Goal: Task Accomplishment & Management: Manage account settings

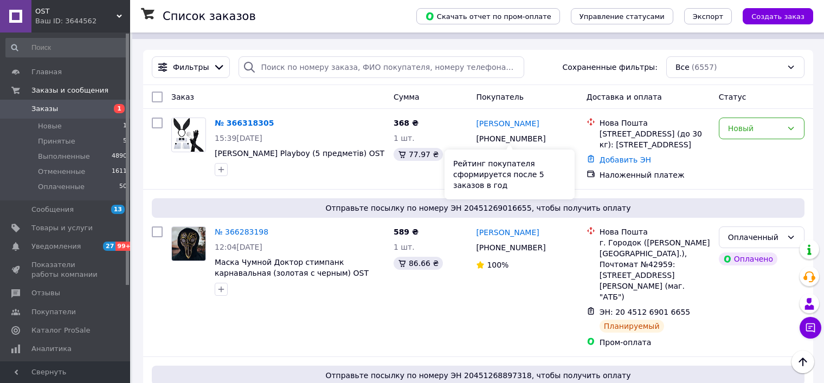
scroll to position [163, 0]
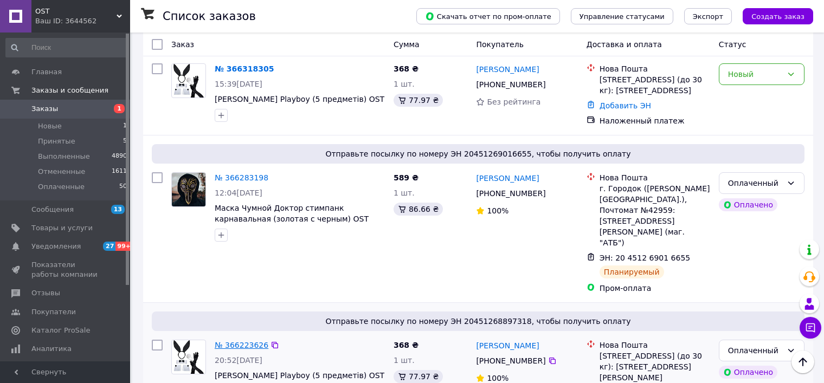
click at [244, 341] on link "№ 366223626" at bounding box center [242, 345] width 54 height 9
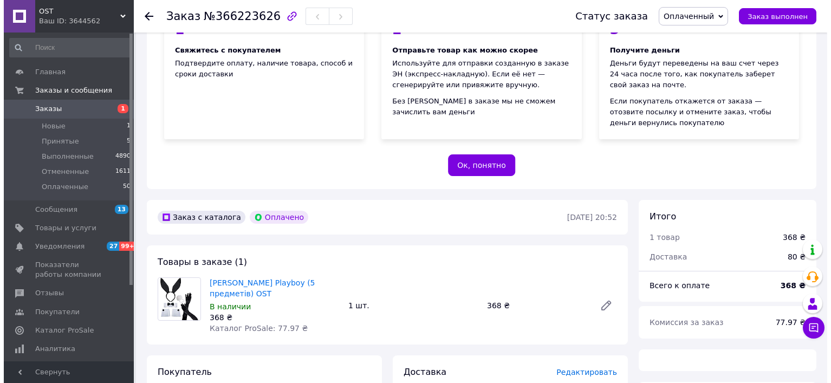
scroll to position [217, 0]
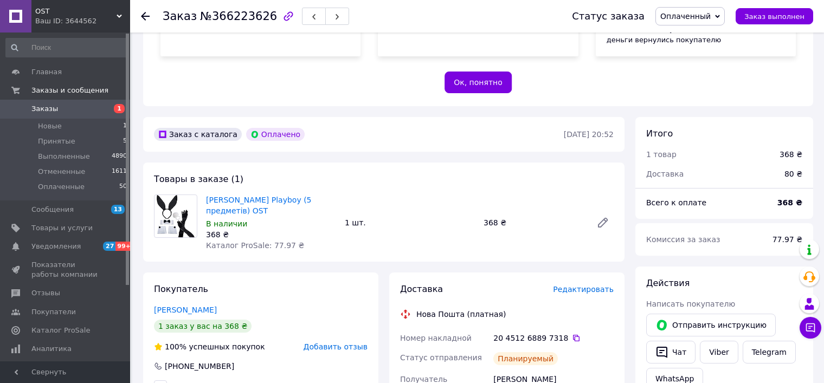
click at [584, 289] on span "Редактировать" at bounding box center [583, 289] width 61 height 9
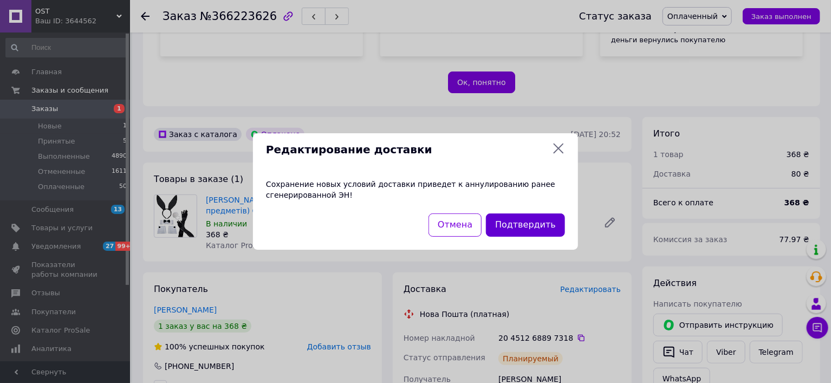
click at [534, 223] on button "Подтвердить" at bounding box center [525, 225] width 79 height 23
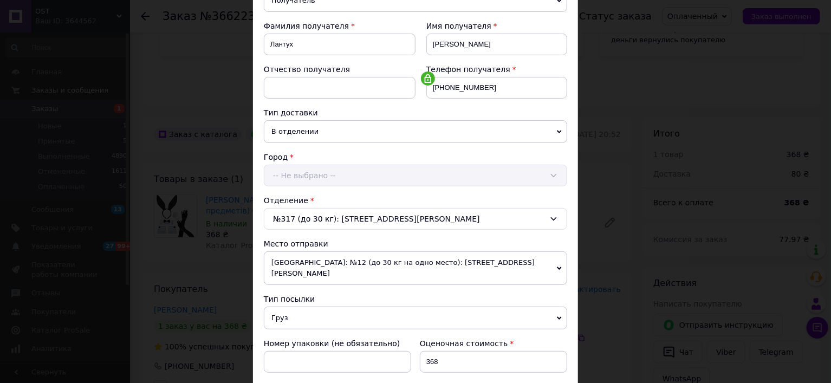
scroll to position [271, 0]
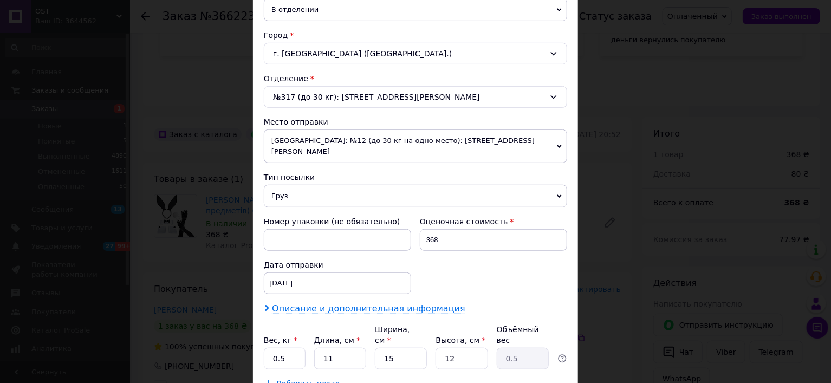
click at [340, 303] on span "Описание и дополнительная информация" at bounding box center [368, 308] width 193 height 11
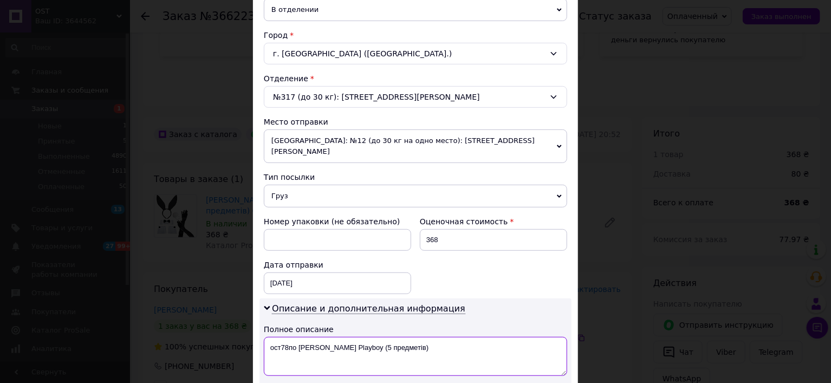
drag, startPoint x: 348, startPoint y: 330, endPoint x: 441, endPoint y: 336, distance: 92.9
click at [447, 337] on textarea "ост78по Костюм Зайчик Playboy (5 предметів)" at bounding box center [415, 356] width 303 height 39
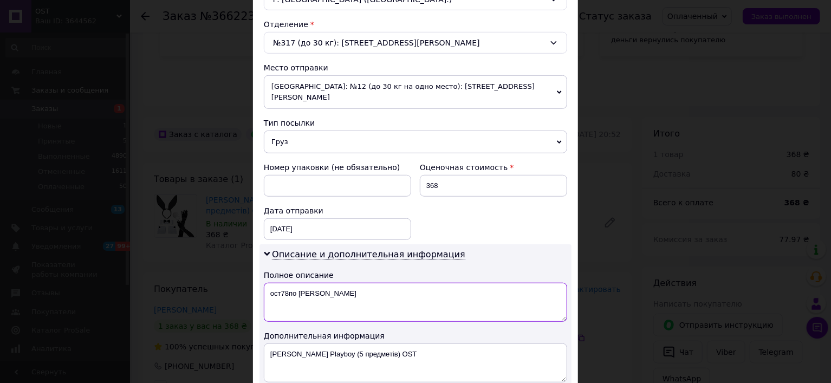
type textarea "ост78по Костюм Зайчик"
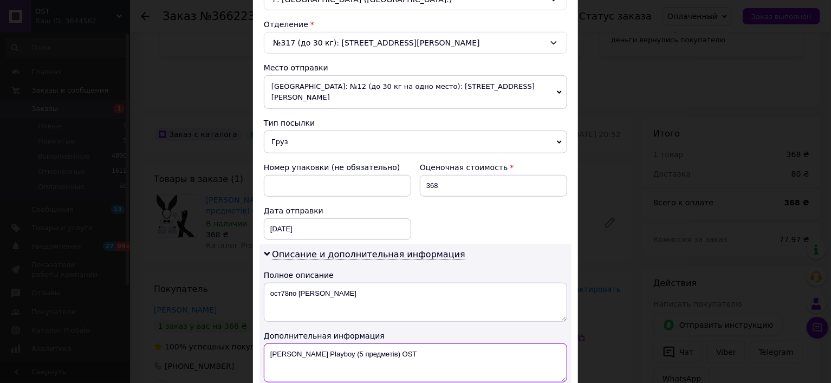
drag, startPoint x: 321, startPoint y: 338, endPoint x: 424, endPoint y: 333, distance: 103.1
click at [424, 344] on textarea "[PERSON_NAME] Playboy (5 предметів) OST" at bounding box center [415, 363] width 303 height 39
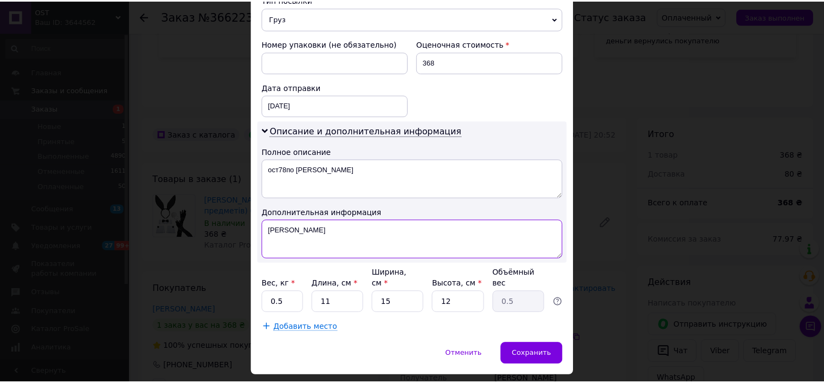
scroll to position [454, 0]
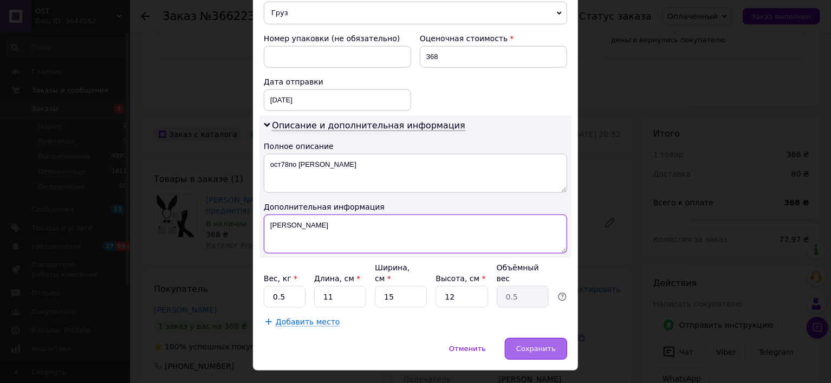
type textarea "Костюм Зайчик"
click at [537, 345] on span "Сохранить" at bounding box center [536, 349] width 40 height 8
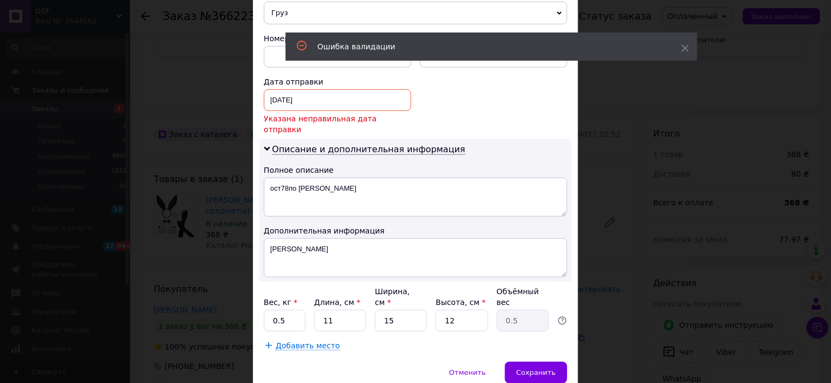
click at [314, 90] on div "11.10.2025 < 2025 > < Октябрь > Пн Вт Ср Чт Пт Сб Вс 29 30 1 2 3 4 5 6 7 8 9 10…" at bounding box center [337, 100] width 147 height 22
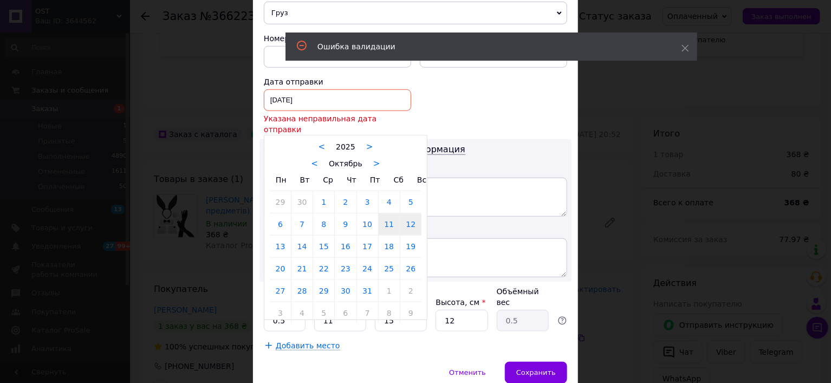
click at [405, 214] on link "12" at bounding box center [411, 225] width 21 height 22
type input "12.10.2025"
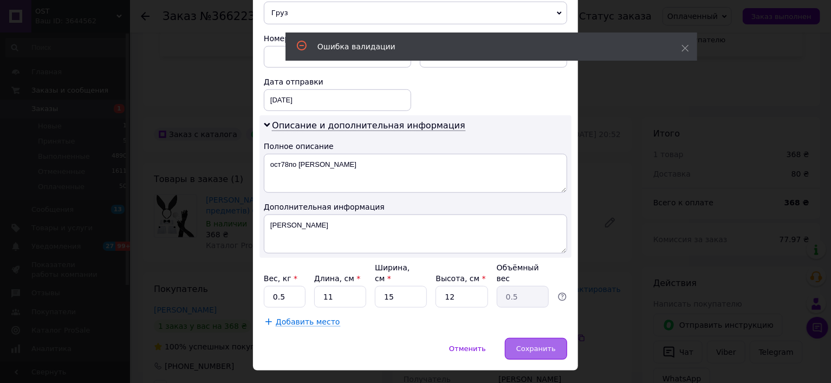
click at [539, 345] on span "Сохранить" at bounding box center [536, 349] width 40 height 8
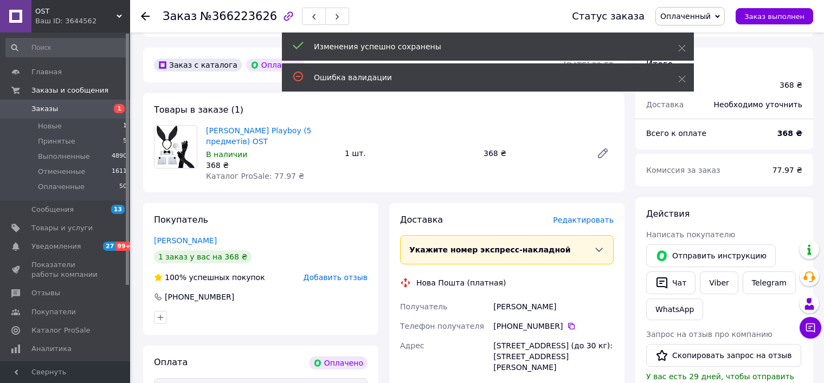
scroll to position [434, 0]
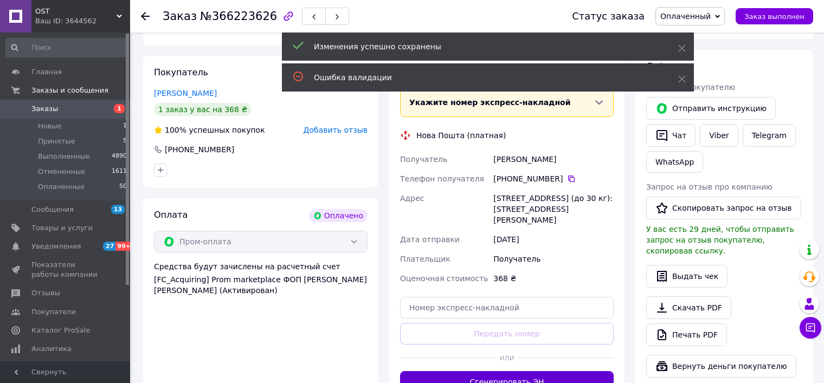
click at [440, 371] on button "Сгенерировать ЭН" at bounding box center [507, 382] width 214 height 22
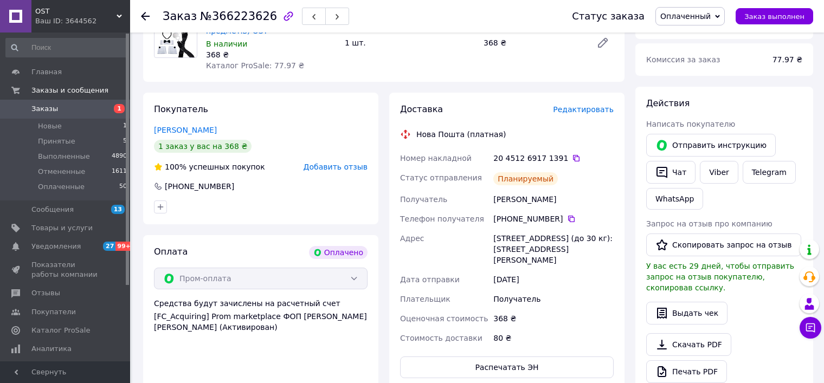
scroll to position [325, 0]
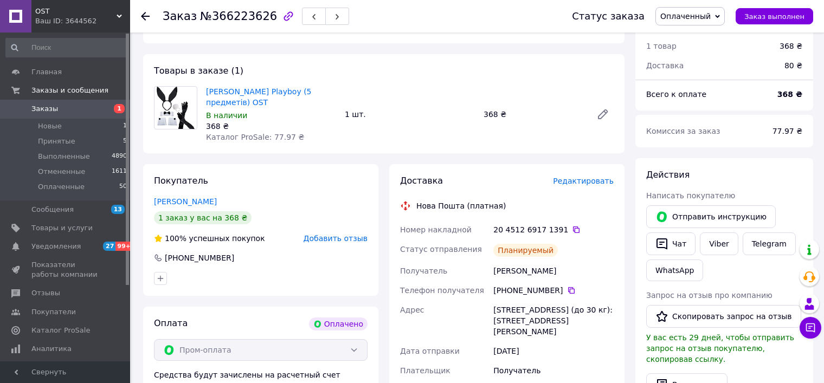
click at [108, 113] on span "1" at bounding box center [115, 109] width 30 height 10
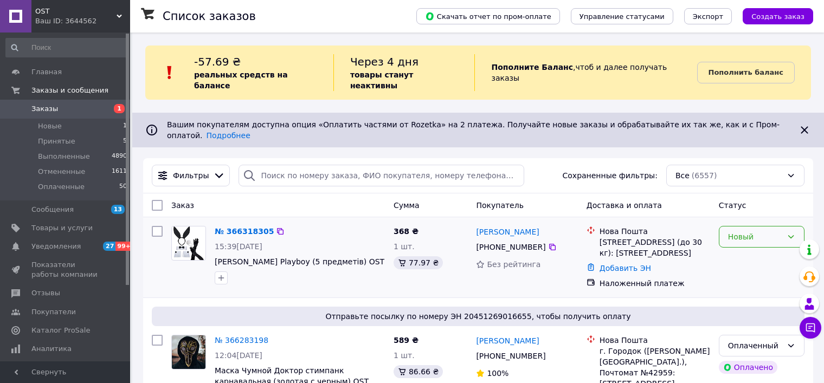
drag, startPoint x: 760, startPoint y: 213, endPoint x: 747, endPoint y: 226, distance: 18.0
click at [759, 231] on div "Новый" at bounding box center [755, 237] width 54 height 12
click at [741, 236] on li "Принят" at bounding box center [761, 241] width 85 height 20
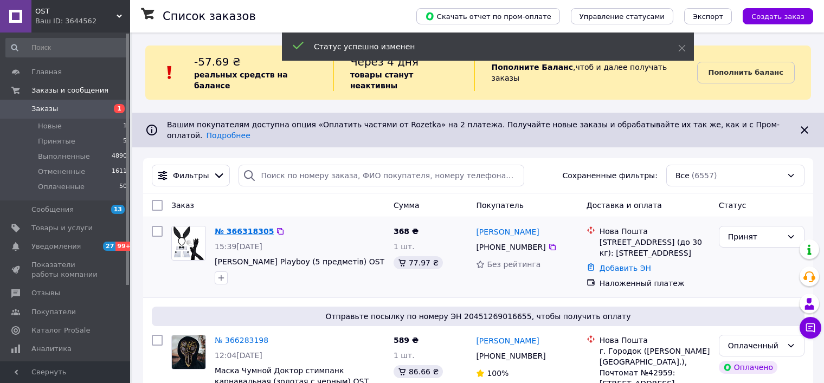
click at [239, 227] on link "№ 366318305" at bounding box center [244, 231] width 59 height 9
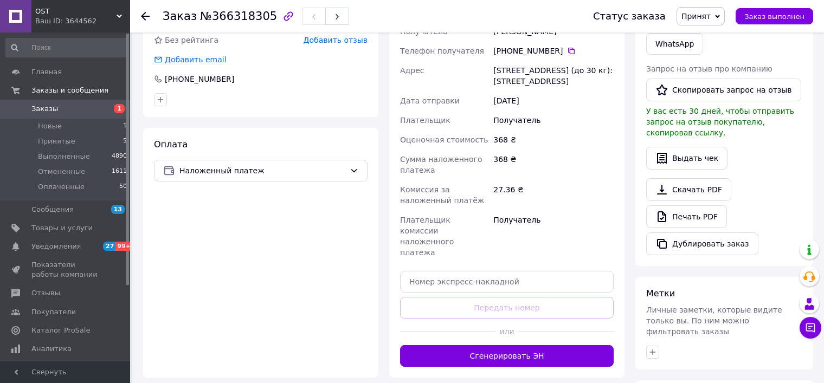
scroll to position [271, 0]
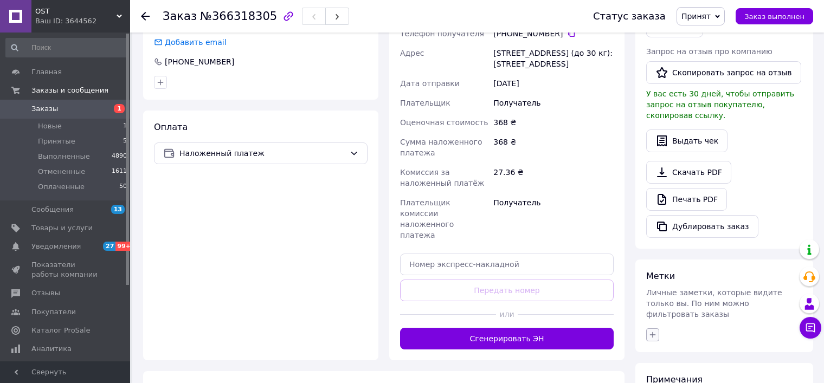
click at [651, 331] on icon "button" at bounding box center [652, 335] width 9 height 9
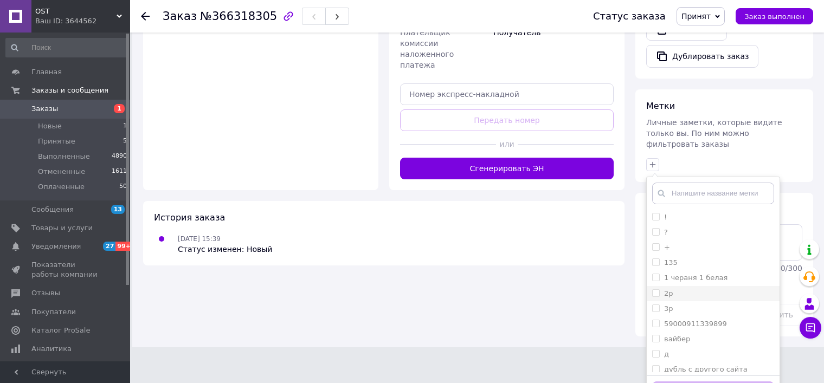
scroll to position [442, 0]
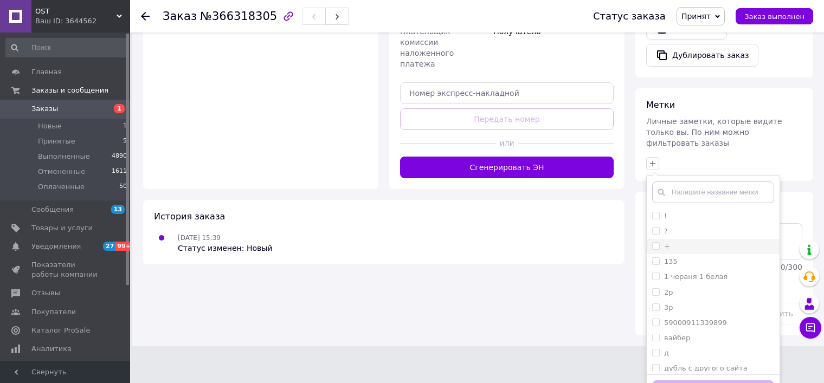
drag, startPoint x: 676, startPoint y: 225, endPoint x: 681, endPoint y: 229, distance: 6.9
click at [678, 242] on div "+" at bounding box center [713, 247] width 122 height 10
checkbox input "true"
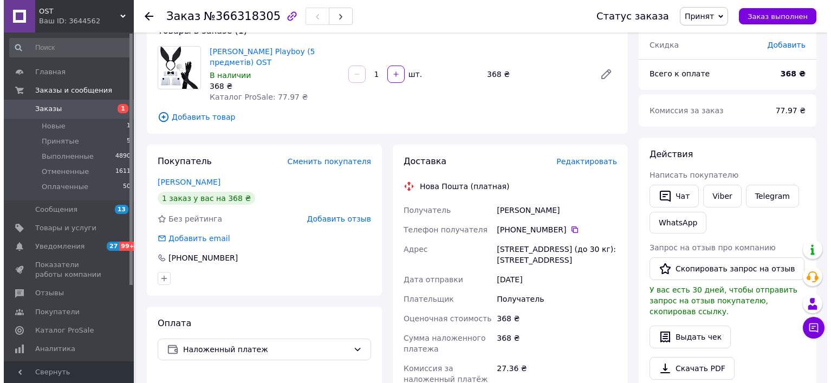
scroll to position [0, 0]
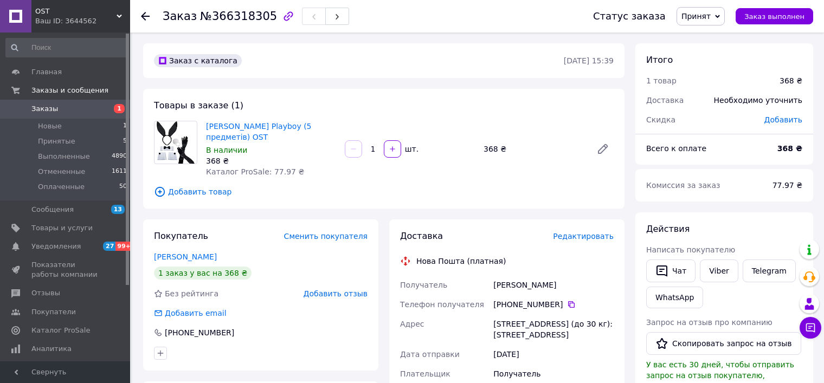
click at [573, 235] on span "Редактировать" at bounding box center [583, 236] width 61 height 9
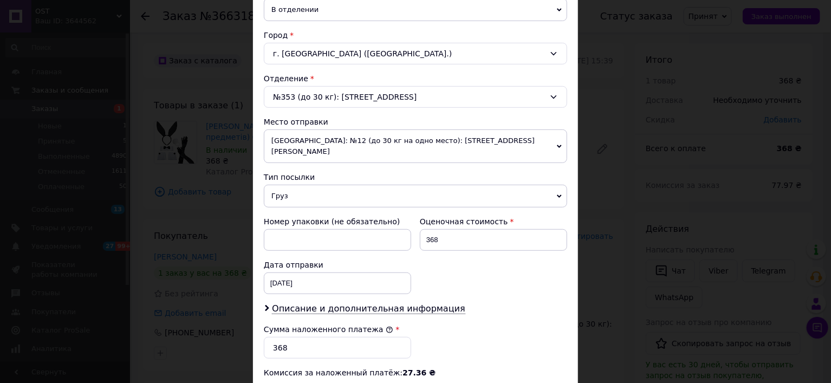
scroll to position [325, 0]
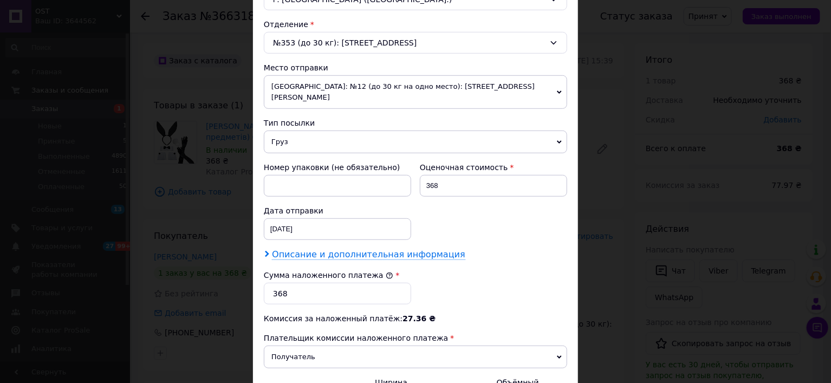
click at [348, 249] on span "Описание и дополнительная информация" at bounding box center [368, 254] width 193 height 11
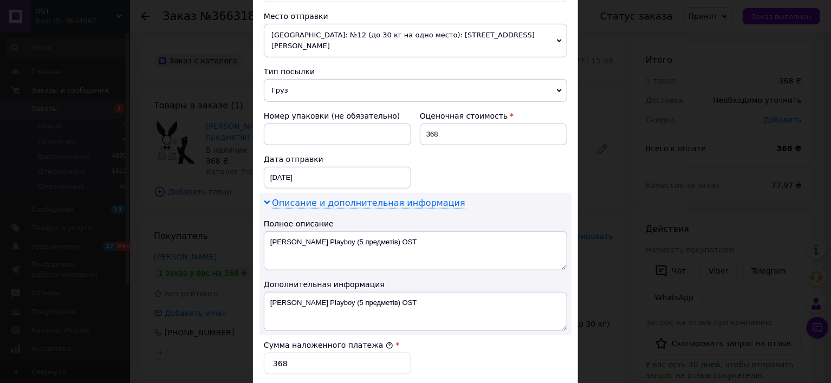
scroll to position [434, 0]
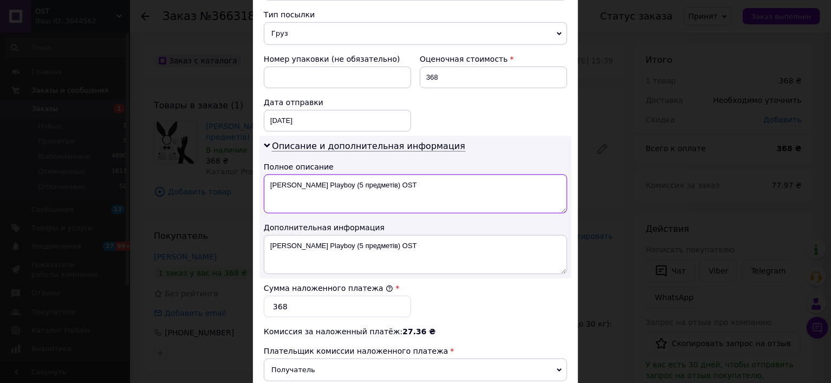
click at [413, 175] on textarea "[PERSON_NAME] Playboy (5 предметів) OST" at bounding box center [415, 194] width 303 height 39
click at [268, 175] on textarea "Костюм Зайчик Playboy (5 предметів)" at bounding box center [415, 194] width 303 height 39
drag, startPoint x: 367, startPoint y: 173, endPoint x: 318, endPoint y: 166, distance: 49.8
click at [318, 175] on textarea "Костюм Зайчик Playboy (5 предметів)" at bounding box center [415, 194] width 303 height 39
click at [269, 175] on textarea "Костюм Зайчик" at bounding box center [415, 194] width 303 height 39
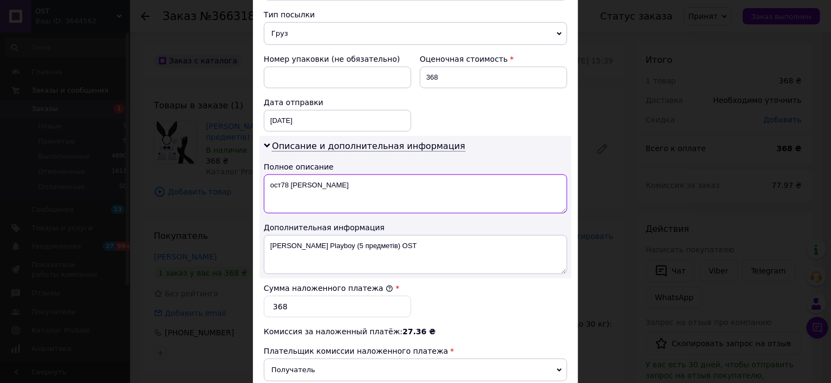
type textarea "ост78 Костюм Зайчик"
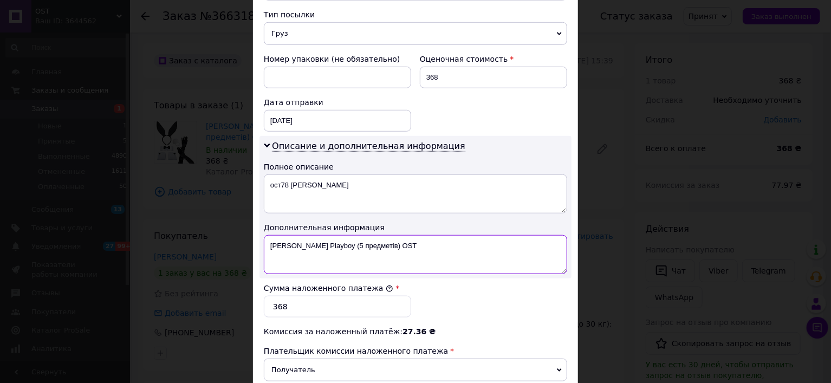
drag, startPoint x: 321, startPoint y: 229, endPoint x: 427, endPoint y: 231, distance: 105.2
click at [427, 235] on textarea "[PERSON_NAME] Playboy (5 предметів) OST" at bounding box center [415, 254] width 303 height 39
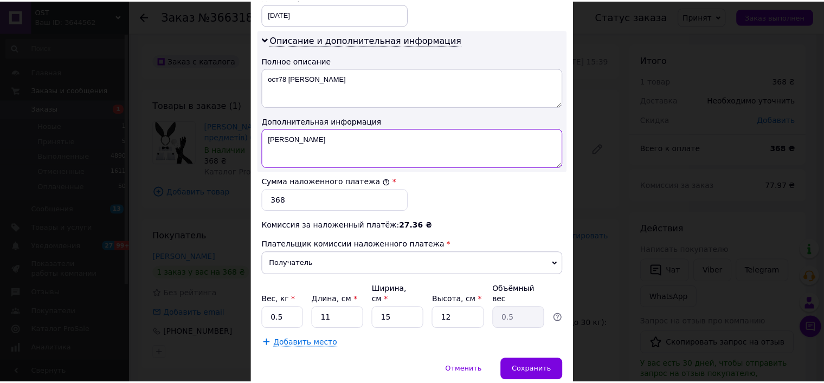
scroll to position [542, 0]
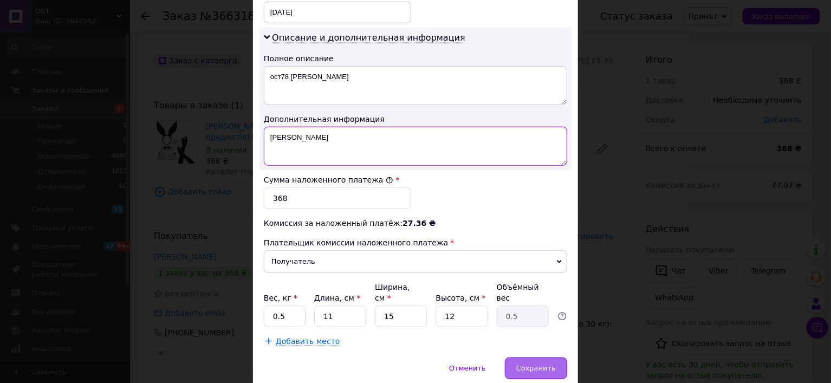
type textarea "Костюм Зайчик"
click at [518, 358] on div "Сохранить" at bounding box center [536, 369] width 62 height 22
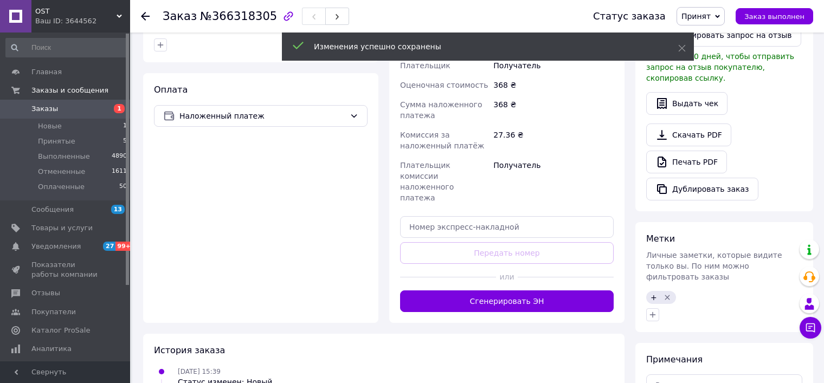
scroll to position [325, 0]
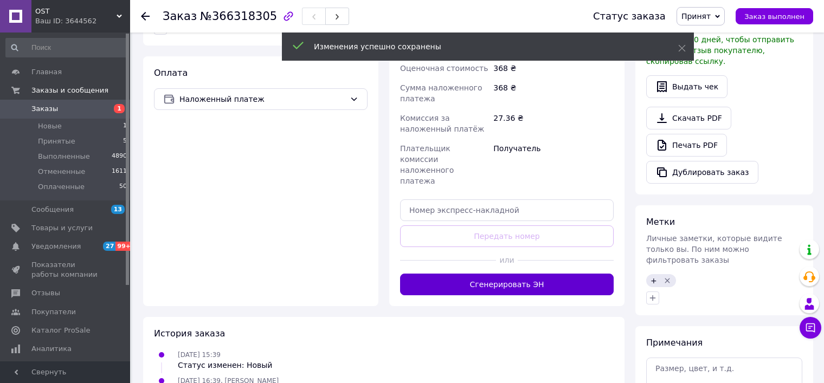
click at [510, 274] on button "Сгенерировать ЭН" at bounding box center [507, 285] width 214 height 22
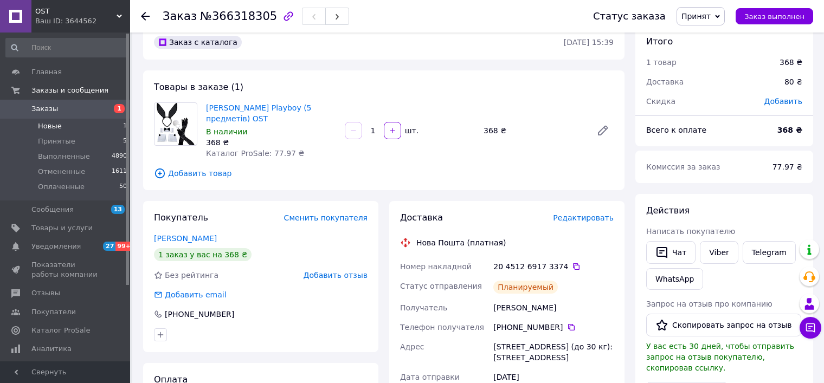
scroll to position [0, 0]
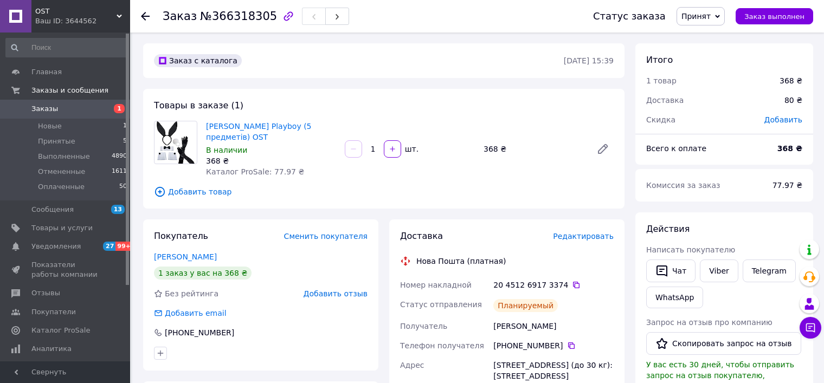
click at [86, 109] on span "Заказы" at bounding box center [65, 109] width 69 height 10
